Goal: Task Accomplishment & Management: Manage account settings

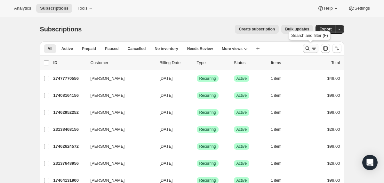
click at [316, 46] on icon "Search and filter results" at bounding box center [314, 48] width 6 height 6
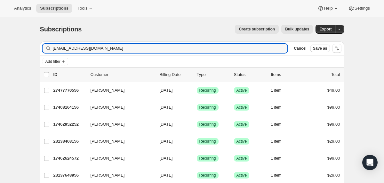
type input "[EMAIL_ADDRESS][DOMAIN_NAME]"
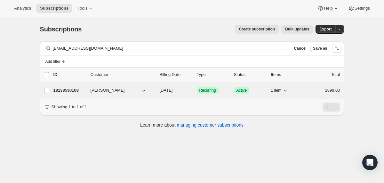
click at [66, 92] on p "18138530108" at bounding box center [70, 90] width 32 height 6
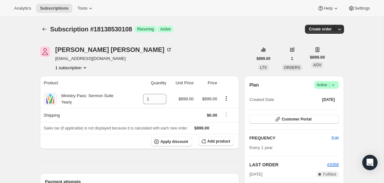
click at [336, 84] on span "Success Active |" at bounding box center [327, 85] width 25 height 8
click at [319, 109] on span "Cancel subscription" at bounding box center [325, 108] width 36 height 5
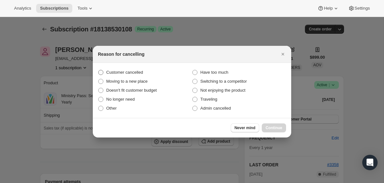
click at [138, 71] on span "Customer cancelled" at bounding box center [124, 72] width 37 height 5
click at [99, 70] on input "Customer cancelled" at bounding box center [98, 70] width 0 height 0
radio input "true"
click at [267, 126] on span "Continue" at bounding box center [274, 127] width 17 height 5
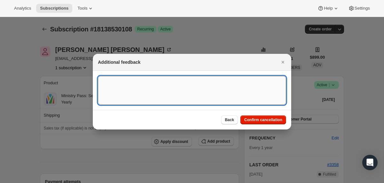
click at [172, 89] on textarea ":rbr:" at bounding box center [192, 90] width 188 height 29
type textarea "Canceled on 10/11"
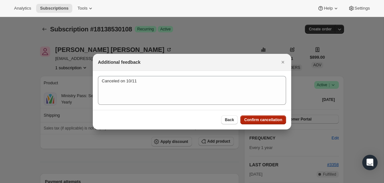
click at [261, 120] on span "Confirm cancellation" at bounding box center [263, 119] width 38 height 5
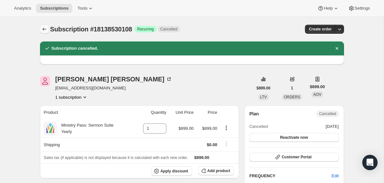
click at [46, 32] on icon "Subscriptions" at bounding box center [44, 29] width 6 height 6
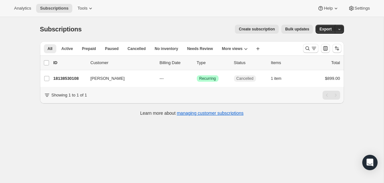
click at [316, 54] on div at bounding box center [323, 48] width 44 height 13
click at [310, 52] on button "Search and filter results" at bounding box center [310, 48] width 15 height 9
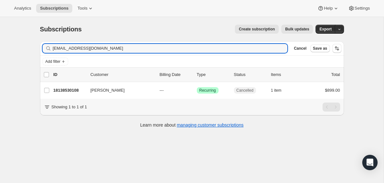
type input "[EMAIL_ADDRESS][DOMAIN_NAME]"
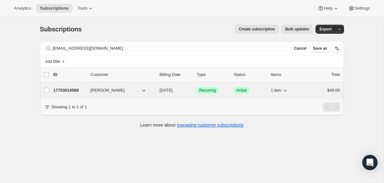
click at [65, 89] on p "17753014588" at bounding box center [70, 90] width 32 height 6
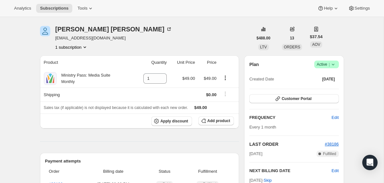
scroll to position [20, 0]
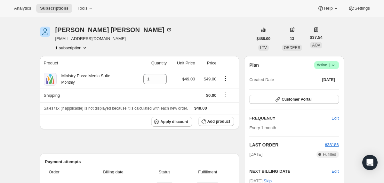
click at [337, 64] on span "Success Active |" at bounding box center [327, 65] width 25 height 8
click at [325, 85] on button "Cancel subscription" at bounding box center [325, 88] width 40 height 10
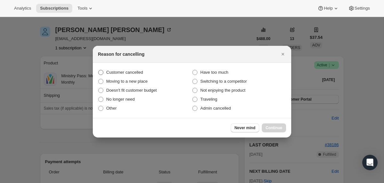
click at [119, 71] on span "Customer cancelled" at bounding box center [124, 72] width 37 height 5
click at [99, 70] on input "Customer cancelled" at bounding box center [98, 70] width 0 height 0
radio input "true"
click at [266, 123] on button "Continue" at bounding box center [274, 127] width 24 height 9
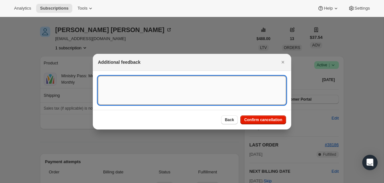
click at [202, 84] on textarea ":ri1:" at bounding box center [192, 90] width 188 height 29
type textarea "canceled on 10/11"
click at [276, 115] on button "Confirm cancellation" at bounding box center [264, 119] width 46 height 9
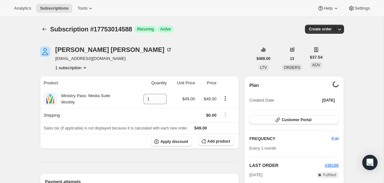
scroll to position [20, 0]
